Goal: Find specific page/section

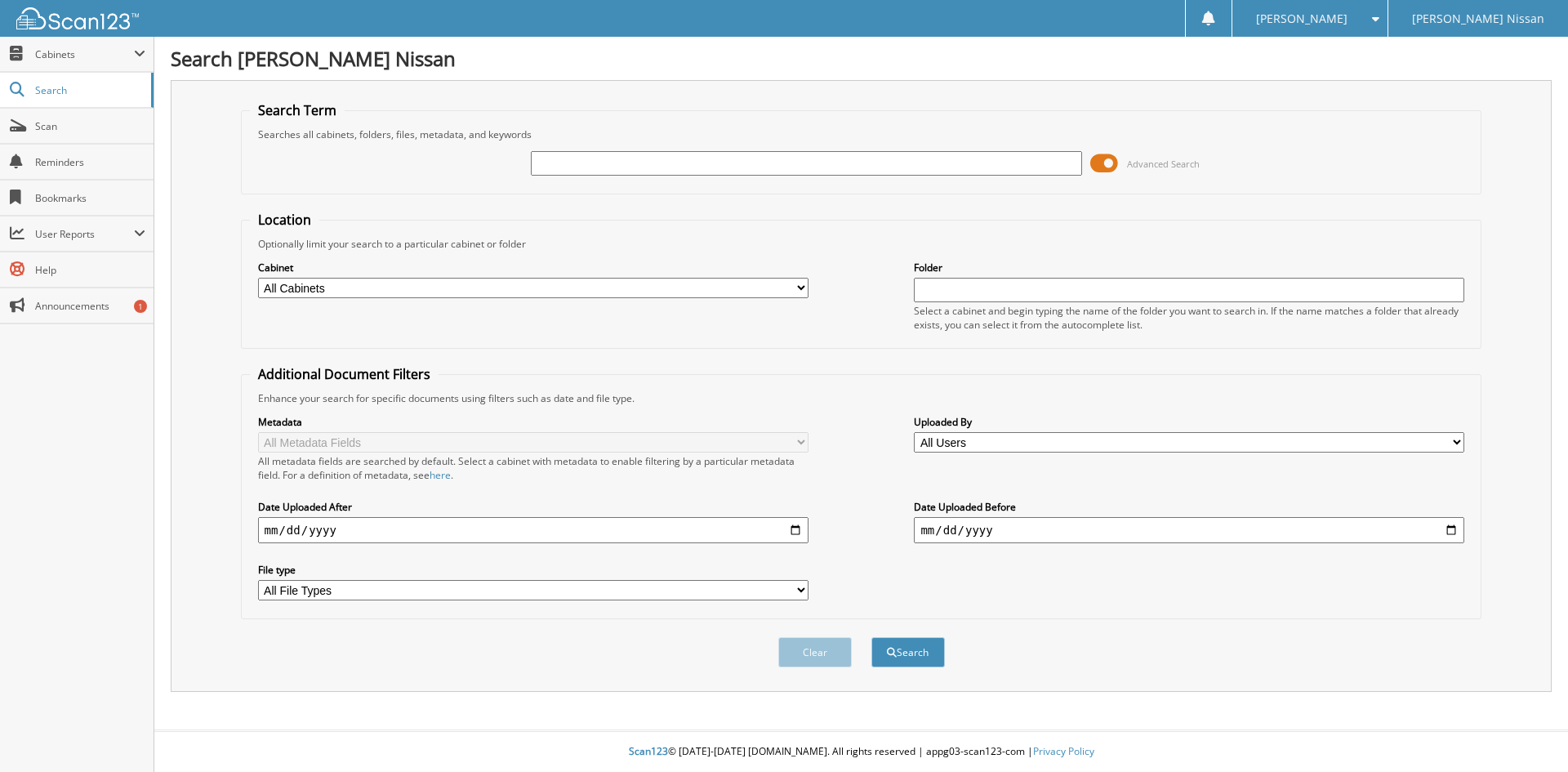
click at [727, 293] on select "All Cabinets CANCELLATIONS CAR DEALS COMPLETED PROMISSORY NOTES COMPLETED WE OW…" at bounding box center [533, 288] width 550 height 20
select select "43163"
click at [258, 278] on select "All Cabinets CANCELLATIONS CAR DEALS COMPLETED PROMISSORY NOTES COMPLETED WE OW…" at bounding box center [533, 288] width 550 height 20
click at [1184, 294] on input "text" at bounding box center [1189, 289] width 550 height 24
click at [1176, 309] on li "Nissan 2025" at bounding box center [1190, 313] width 549 height 22
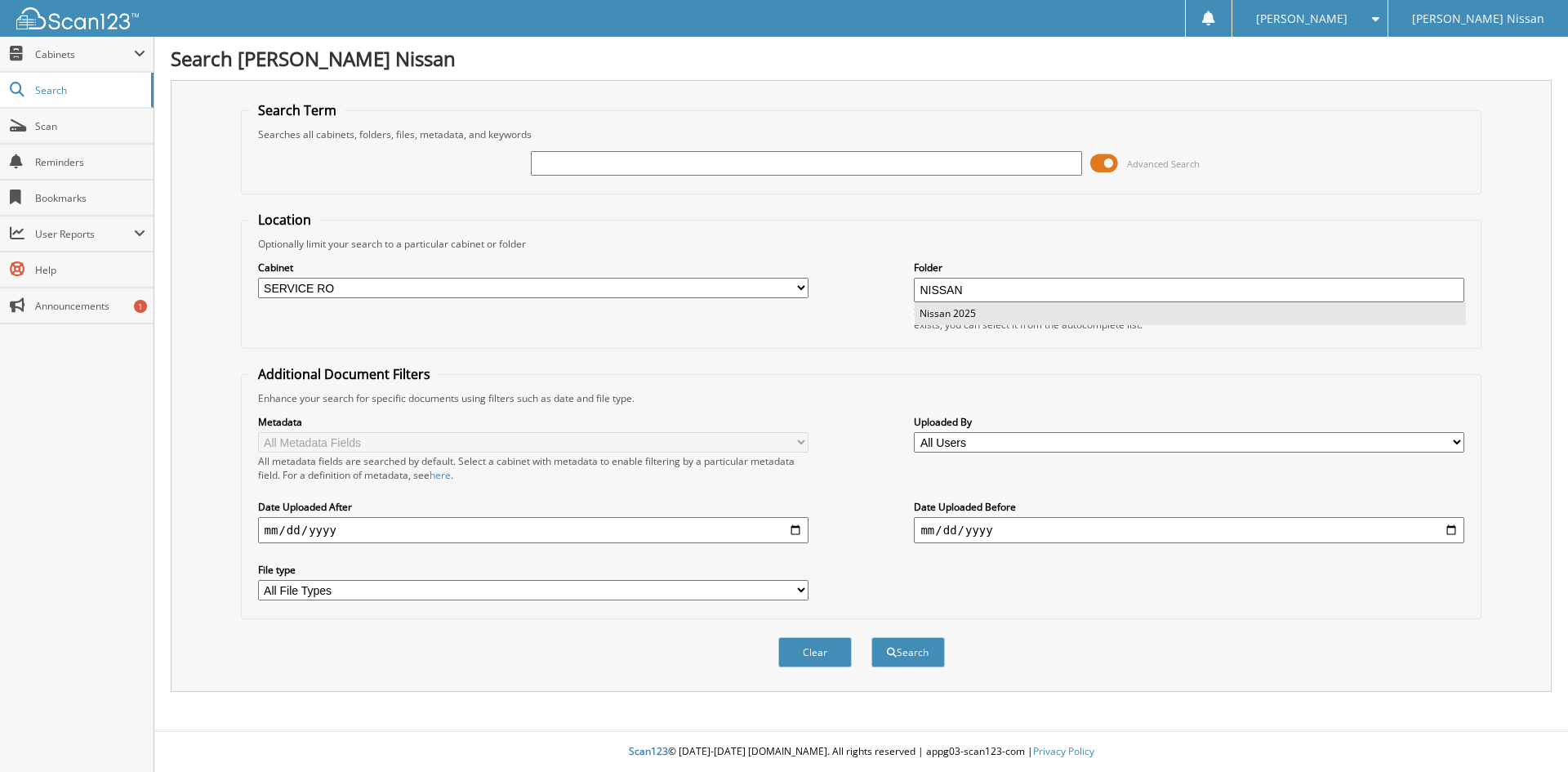
type input "Nissan 2025"
click at [714, 165] on input "text" at bounding box center [806, 163] width 550 height 24
type input "1007459"
drag, startPoint x: 1078, startPoint y: 280, endPoint x: 889, endPoint y: 261, distance: 190.0
click at [889, 261] on div "Cabinet All Cabinets CANCELLATIONS CAR DEALS COMPLETED PROMISSORY NOTES COMPLET…" at bounding box center [862, 294] width 1224 height 89
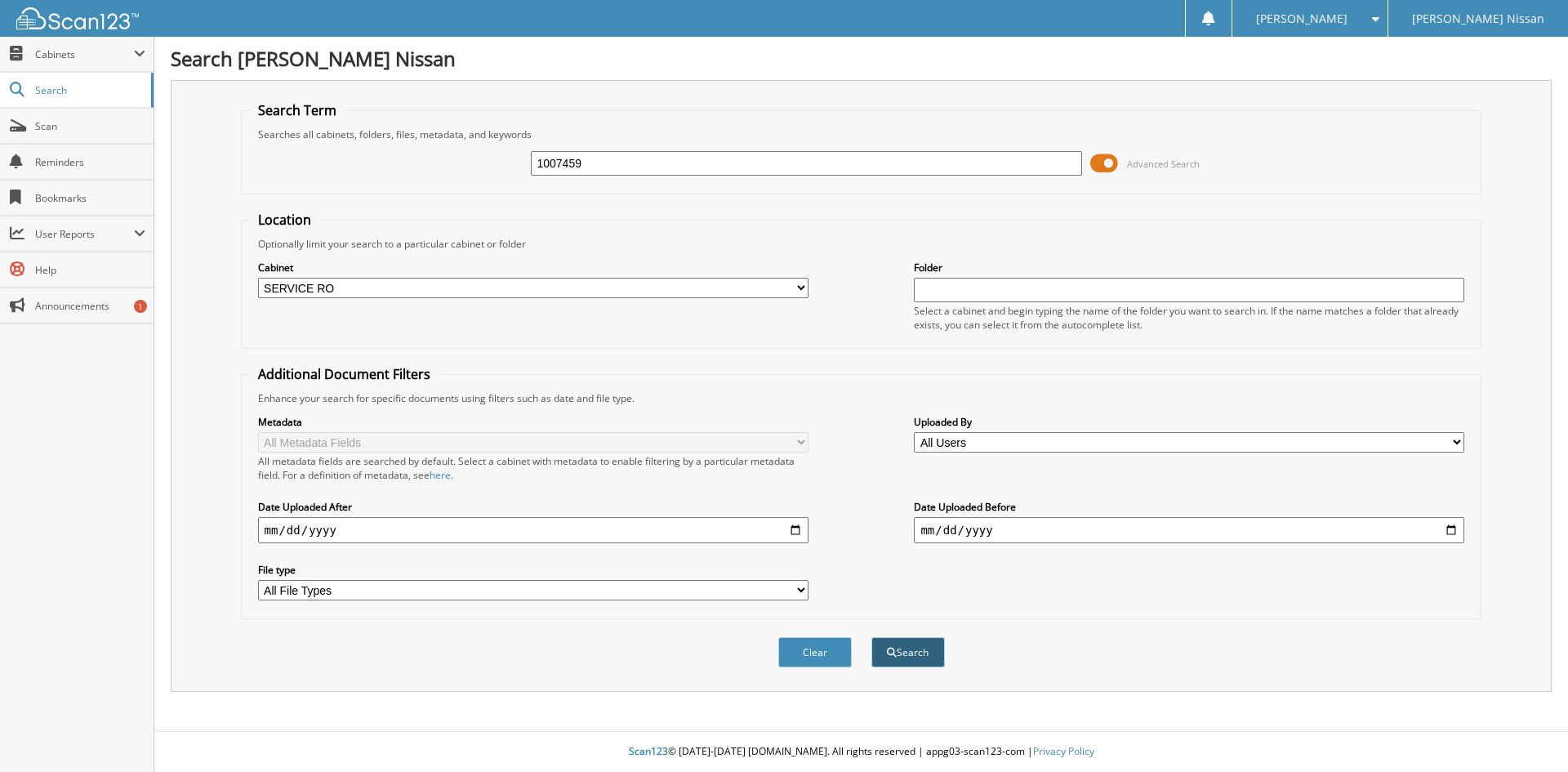
click at [917, 650] on button "Search" at bounding box center [908, 652] width 73 height 30
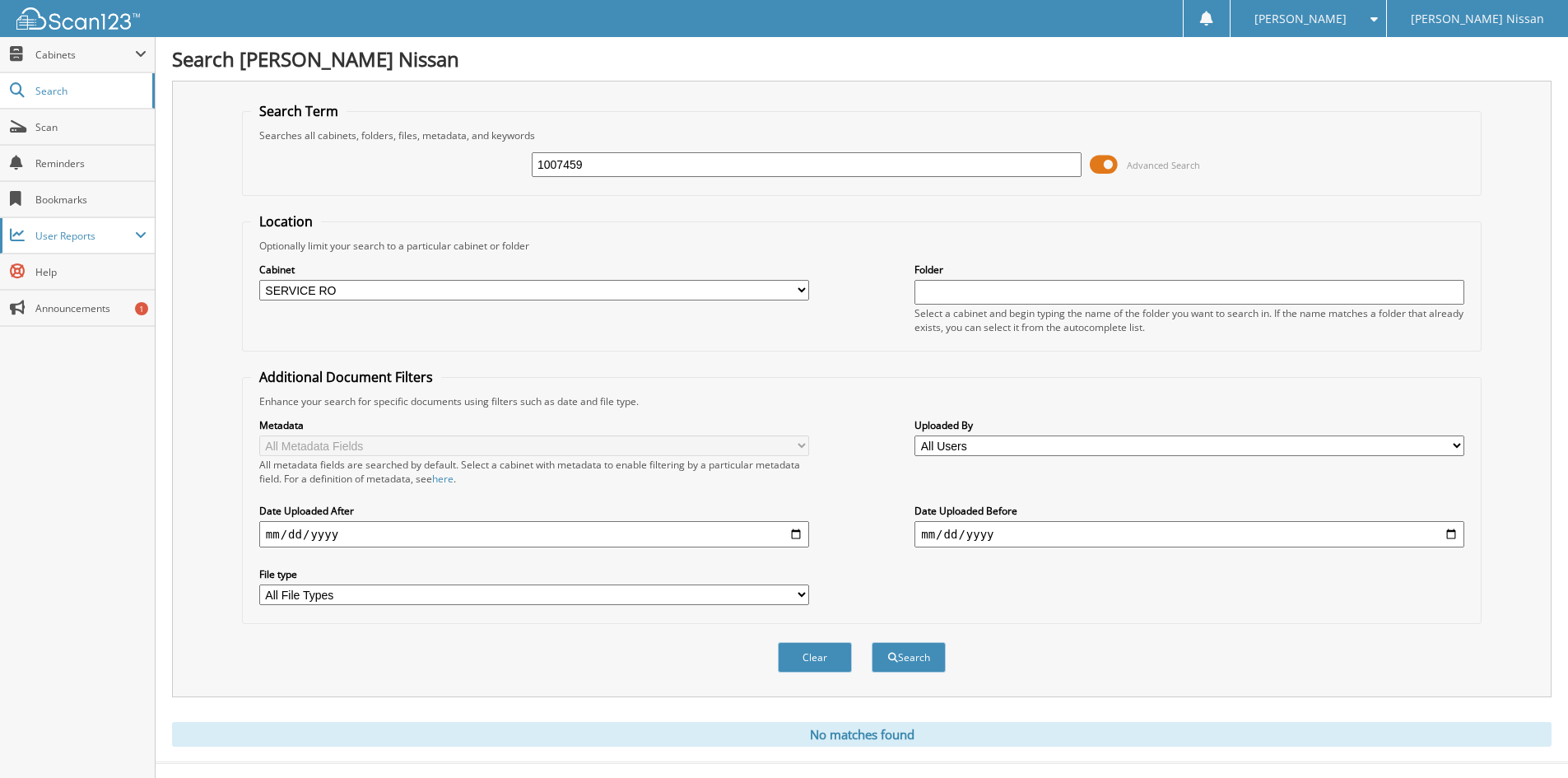
click at [100, 238] on span "User Reports" at bounding box center [85, 236] width 99 height 14
click at [93, 269] on span "My Recent Activity" at bounding box center [86, 271] width 121 height 14
